Goal: Information Seeking & Learning: Learn about a topic

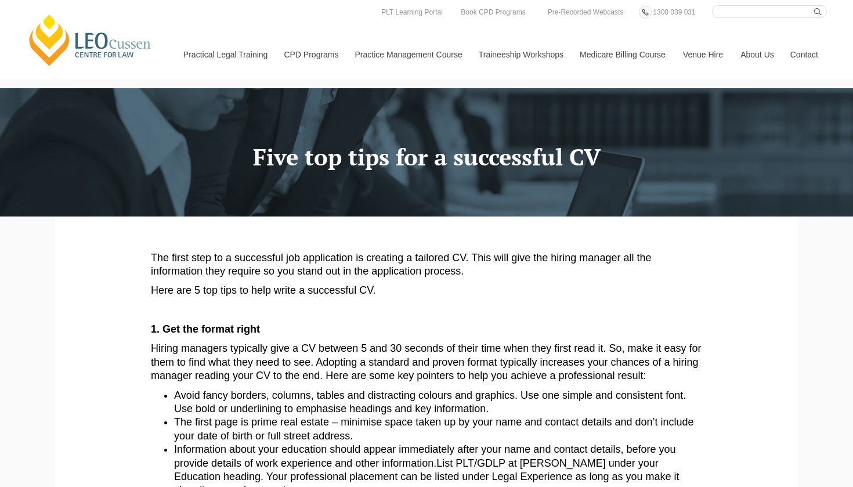
click at [80, 53] on link "[PERSON_NAME] Centre for Law" at bounding box center [90, 40] width 128 height 55
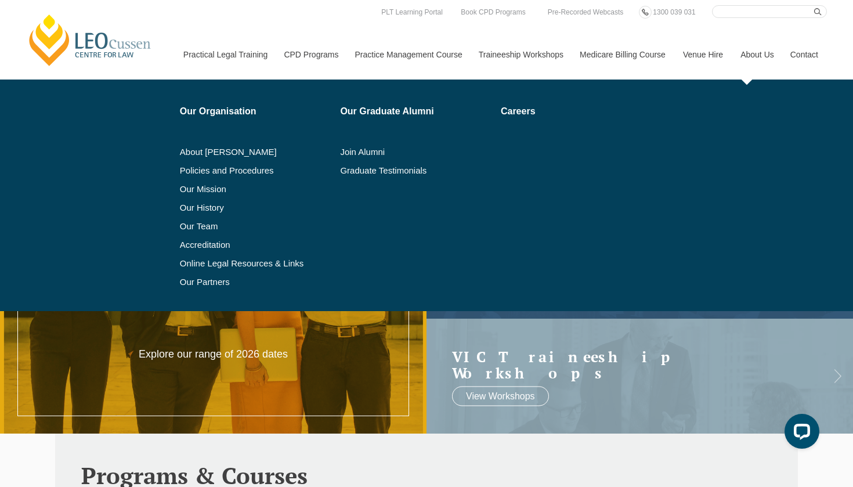
click at [759, 50] on link "About Us" at bounding box center [757, 55] width 50 height 50
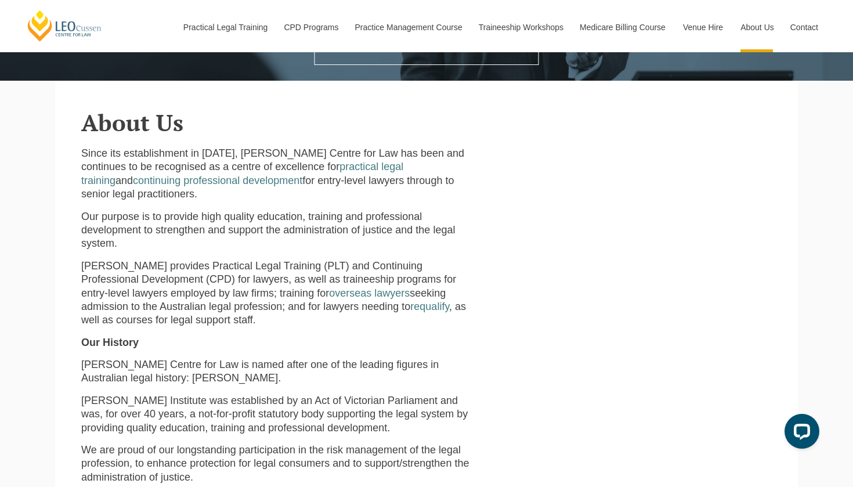
scroll to position [243, 0]
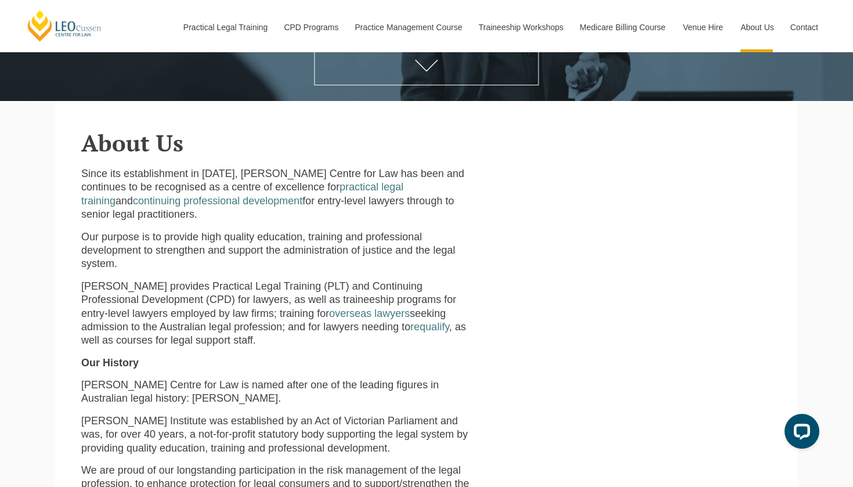
click at [187, 378] on p "[PERSON_NAME] Centre for Law is named after one of the leading figures in Austr…" at bounding box center [279, 391] width 396 height 27
drag, startPoint x: 208, startPoint y: 355, endPoint x: 55, endPoint y: 355, distance: 153.2
copy p "[PERSON_NAME] Centre for Law"
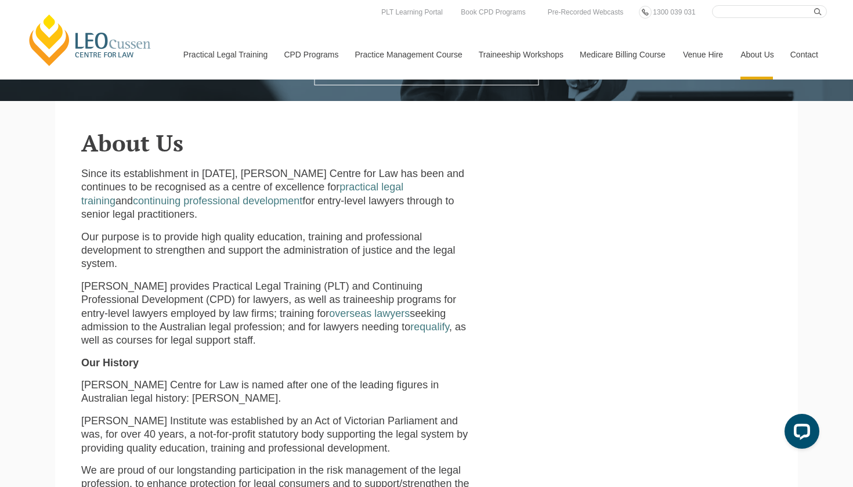
click at [245, 1] on header "[PERSON_NAME] Centre for Law Search here Practical Legal Training Our Practical…" at bounding box center [426, 40] width 853 height 80
